Goal: Transaction & Acquisition: Subscribe to service/newsletter

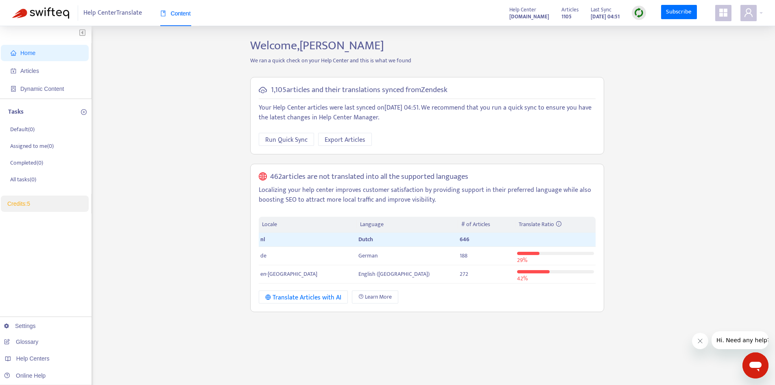
click at [30, 205] on link "Credits: 5" at bounding box center [18, 203] width 23 height 7
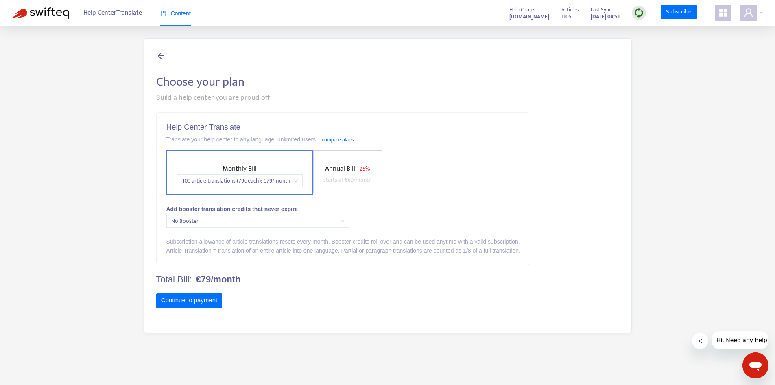
click at [114, 218] on div "Choose your plan Build a help center you are proud off Help Center Translate Tr…" at bounding box center [387, 185] width 751 height 295
click at [338, 225] on span "No Booster" at bounding box center [257, 221] width 173 height 12
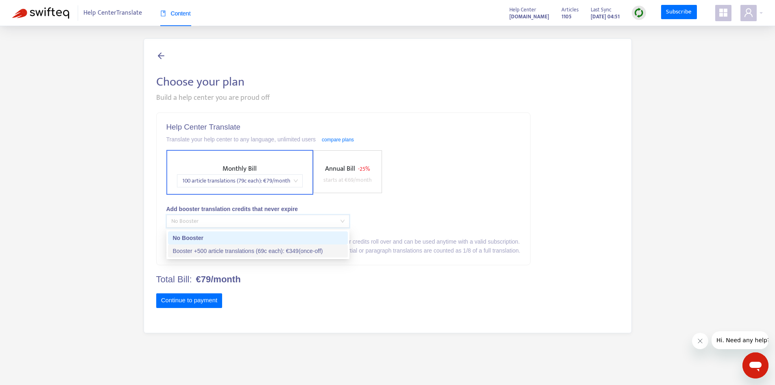
click at [324, 255] on div "Booster +500 article translations (69c each) : € 349 (once-off)" at bounding box center [258, 250] width 180 height 13
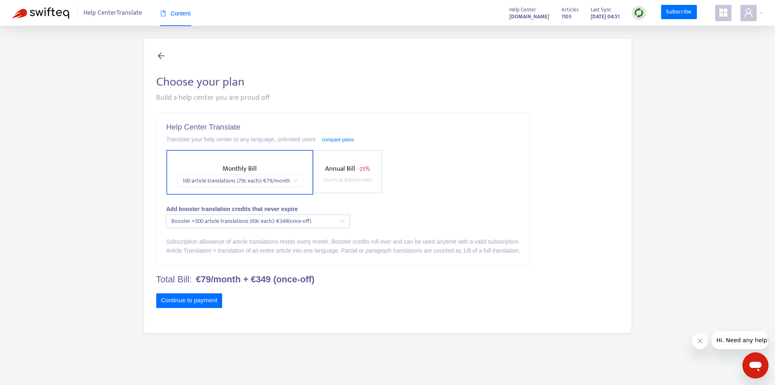
click at [328, 251] on div "Article Translation = translation of an entire article into one language. Parti…" at bounding box center [343, 250] width 354 height 9
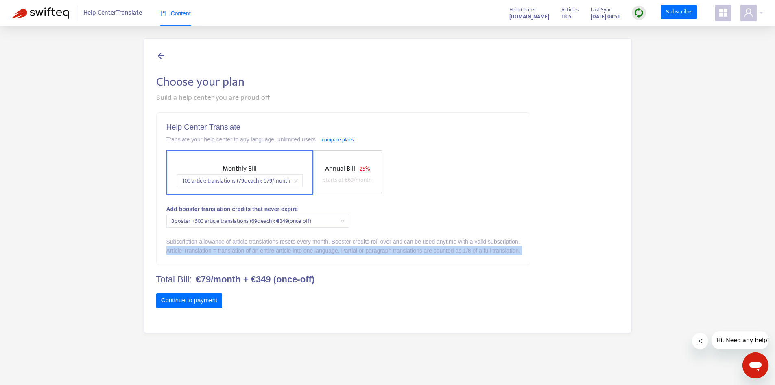
click at [328, 251] on div "Article Translation = translation of an entire article into one language. Parti…" at bounding box center [343, 250] width 354 height 9
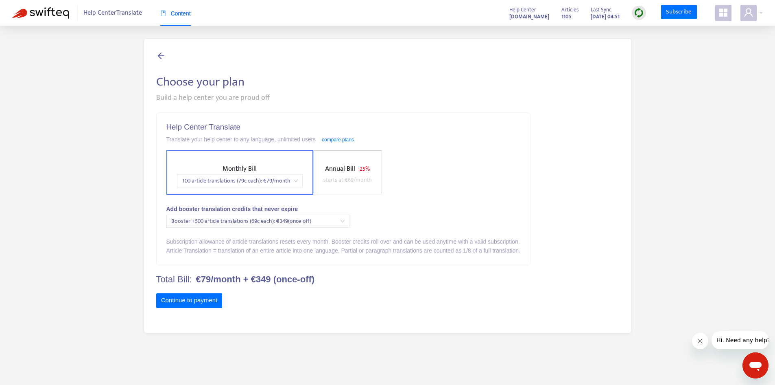
click at [438, 178] on div "Monthly Bill 100 article translations (79c each) : € 79 /month Annual Bill - 25…" at bounding box center [343, 172] width 354 height 45
click at [507, 98] on div "Build a help center you are proud off" at bounding box center [387, 97] width 463 height 11
click at [429, 203] on div "Help Center Translate Translate your help center to any language, unlimited use…" at bounding box center [344, 189] width 374 height 152
click at [342, 227] on span "Booster +500 article translations (69c each) : € 349 (once-off)" at bounding box center [257, 221] width 173 height 12
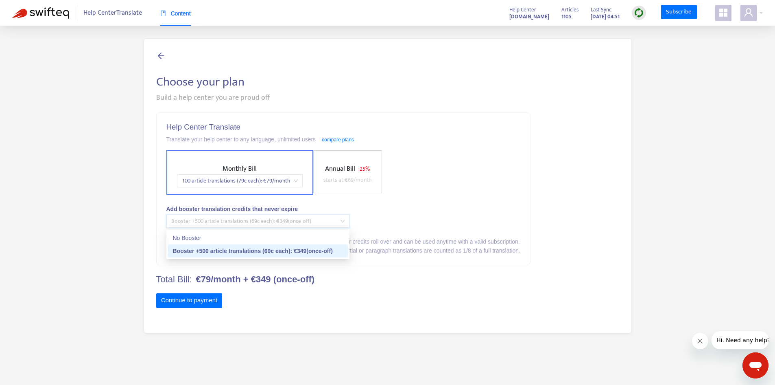
click at [534, 188] on div "Help Center Translate Translate your help center to any language, unlimited use…" at bounding box center [387, 216] width 463 height 208
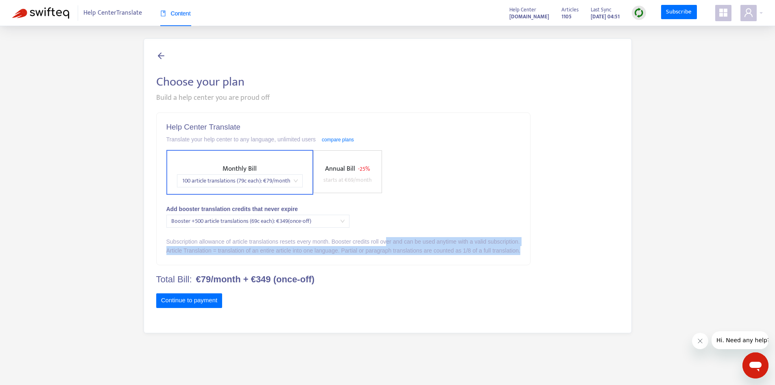
drag, startPoint x: 386, startPoint y: 244, endPoint x: 530, endPoint y: 263, distance: 145.7
click at [525, 258] on div "Help Center Translate Translate your help center to any language, unlimited use…" at bounding box center [344, 189] width 374 height 152
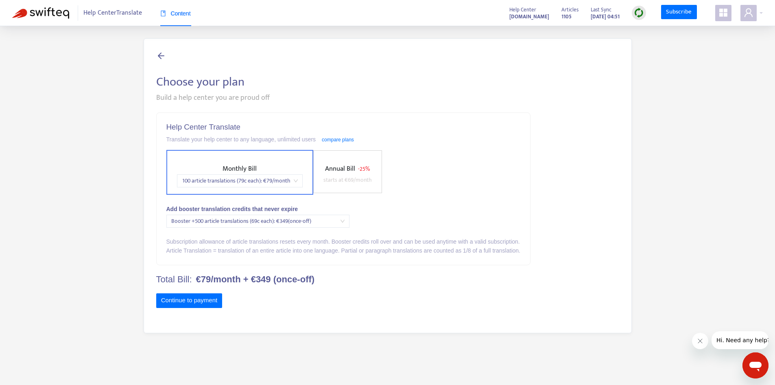
click at [528, 276] on h4 "Total Bill: €79/month + €349 (once-off)" at bounding box center [343, 279] width 374 height 11
